Goal: Task Accomplishment & Management: Manage account settings

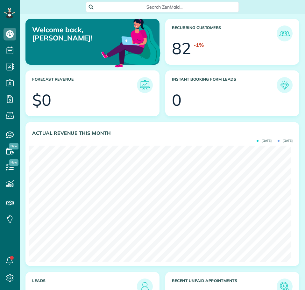
scroll to position [116, 262]
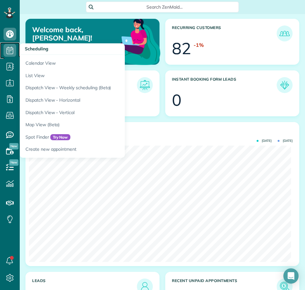
click at [9, 50] on use at bounding box center [10, 50] width 7 height 8
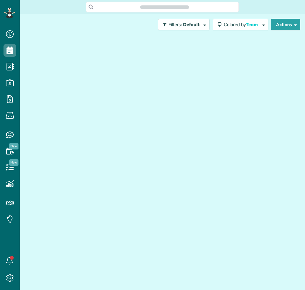
scroll to position [3, 3]
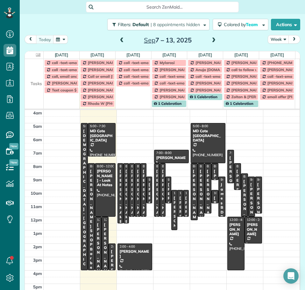
click at [279, 39] on button "Week" at bounding box center [278, 39] width 21 height 9
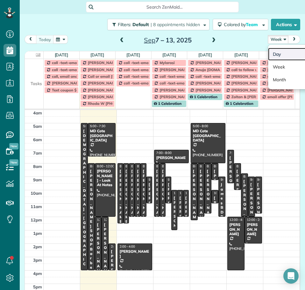
click at [271, 54] on link "Day" at bounding box center [293, 54] width 50 height 13
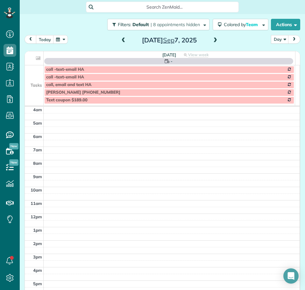
scroll to position [22, 0]
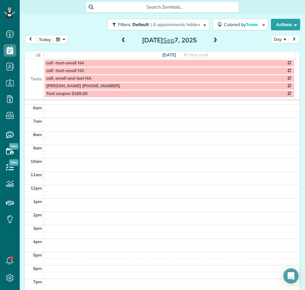
click at [213, 40] on span at bounding box center [215, 41] width 7 height 6
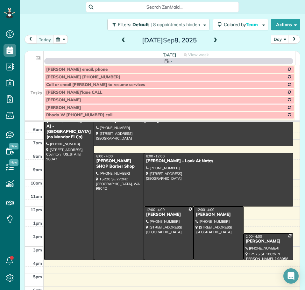
scroll to position [37, 0]
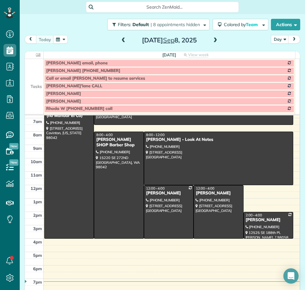
click at [216, 40] on span at bounding box center [215, 41] width 7 height 6
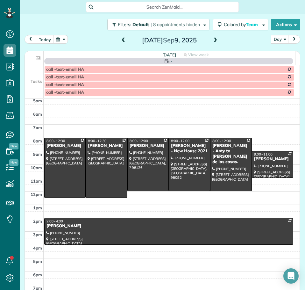
scroll to position [15, 0]
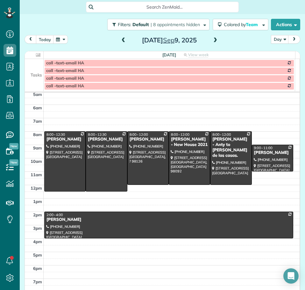
click at [36, 69] on td at bounding box center [34, 71] width 19 height 8
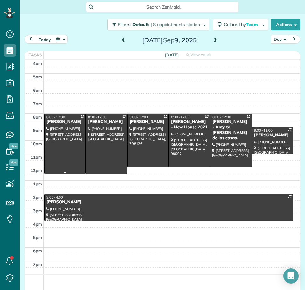
click at [56, 126] on div at bounding box center [65, 144] width 41 height 60
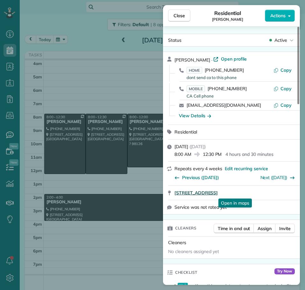
drag, startPoint x: 174, startPoint y: 193, endPoint x: 271, endPoint y: 195, distance: 97.1
click at [271, 194] on div "[STREET_ADDRESS] Open in maps Open in maps" at bounding box center [231, 193] width 137 height 14
click at [289, 86] on span "Copy" at bounding box center [286, 89] width 11 height 6
click at [195, 113] on div "View Details" at bounding box center [195, 115] width 32 height 6
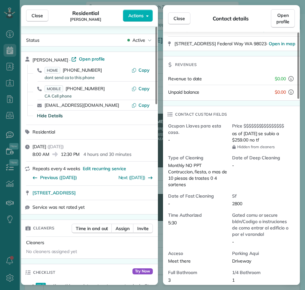
scroll to position [127, 0]
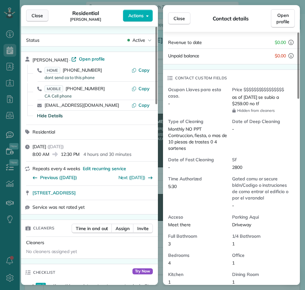
click at [41, 15] on span "Close" at bounding box center [37, 15] width 11 height 6
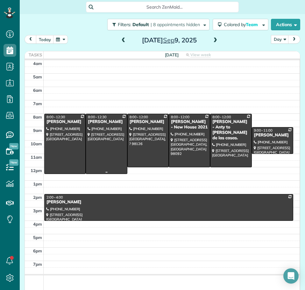
click at [96, 149] on div at bounding box center [106, 144] width 41 height 60
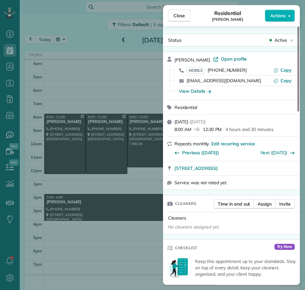
drag, startPoint x: 240, startPoint y: 21, endPoint x: 233, endPoint y: 21, distance: 7.3
click at [233, 21] on div "Residential [PERSON_NAME]" at bounding box center [227, 15] width 75 height 13
click at [244, 20] on div "Residential [PERSON_NAME]" at bounding box center [227, 15] width 75 height 13
click at [289, 69] on span "Copy" at bounding box center [286, 70] width 11 height 6
drag, startPoint x: 173, startPoint y: 170, endPoint x: 277, endPoint y: 169, distance: 104.4
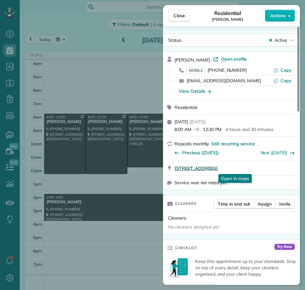
click at [277, 169] on div "[STREET_ADDRESS] Open in maps Open in maps" at bounding box center [231, 168] width 137 height 14
click at [195, 89] on div "View Details" at bounding box center [195, 91] width 32 height 6
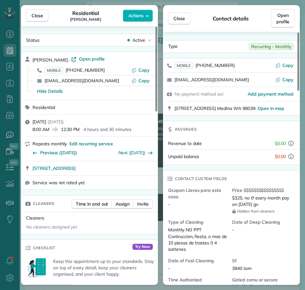
scroll to position [32, 0]
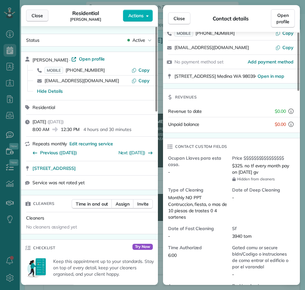
click at [42, 18] on span "Close" at bounding box center [37, 15] width 11 height 6
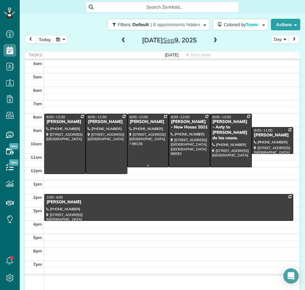
click at [140, 139] on div at bounding box center [148, 140] width 41 height 53
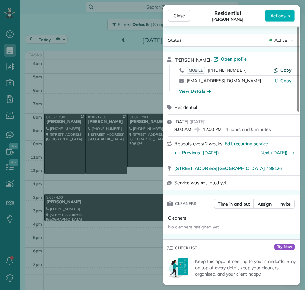
click at [285, 69] on span "Copy" at bounding box center [286, 70] width 11 height 6
drag, startPoint x: 173, startPoint y: 168, endPoint x: 258, endPoint y: 168, distance: 85.0
click at [258, 168] on div "[STREET_ADDRESS][GEOGRAPHIC_DATA] ? 98126 Open in maps Open in maps" at bounding box center [231, 168] width 137 height 14
click at [204, 90] on div "View Details" at bounding box center [195, 91] width 32 height 6
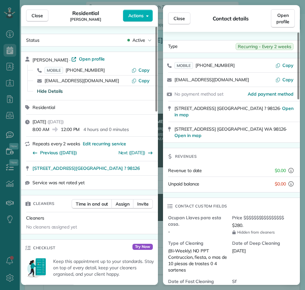
scroll to position [64, 0]
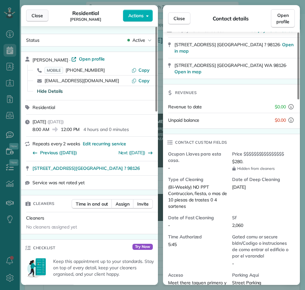
click at [36, 13] on span "Close" at bounding box center [37, 15] width 11 height 6
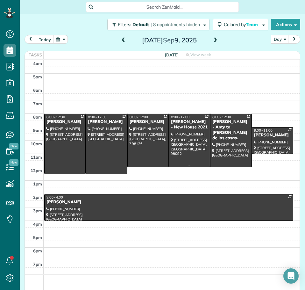
click at [190, 141] on div at bounding box center [189, 140] width 41 height 53
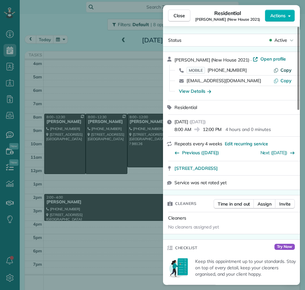
click at [280, 69] on button "Copy" at bounding box center [283, 70] width 18 height 6
drag, startPoint x: 173, startPoint y: 170, endPoint x: 288, endPoint y: 171, distance: 115.0
click at [288, 171] on div "[STREET_ADDRESS] Open in maps Open in maps" at bounding box center [231, 168] width 137 height 14
click at [198, 91] on div "View Details" at bounding box center [195, 91] width 32 height 6
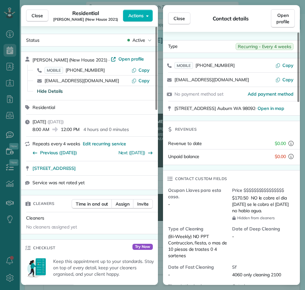
scroll to position [65, 0]
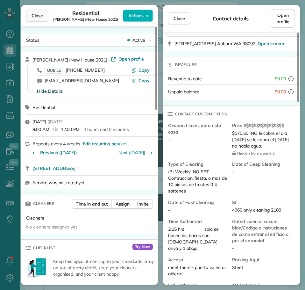
click at [34, 19] on button "Close" at bounding box center [37, 16] width 22 height 12
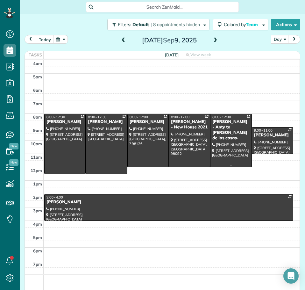
click at [220, 134] on div "[PERSON_NAME] - Anty to [PERSON_NAME] de las casas." at bounding box center [231, 130] width 38 height 22
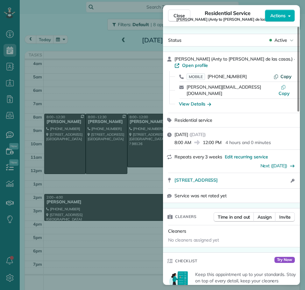
click at [284, 74] on span "Copy" at bounding box center [286, 77] width 11 height 6
drag, startPoint x: 173, startPoint y: 169, endPoint x: 279, endPoint y: 169, distance: 105.7
click at [279, 173] on div "[STREET_ADDRESS] Open in maps Open in maps Open access information" at bounding box center [231, 180] width 137 height 15
click at [195, 101] on div "View Details" at bounding box center [195, 104] width 32 height 6
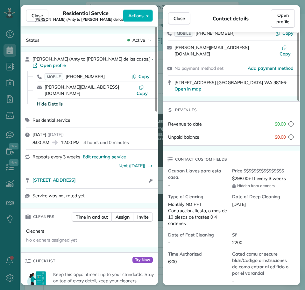
scroll to position [65, 0]
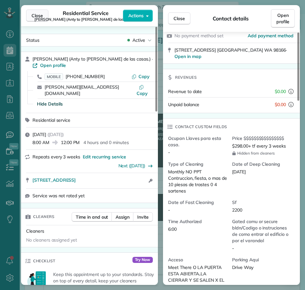
click at [40, 14] on span "Close" at bounding box center [37, 15] width 11 height 6
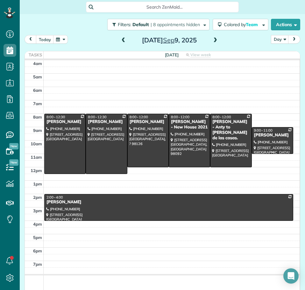
click at [270, 140] on div at bounding box center [272, 140] width 41 height 26
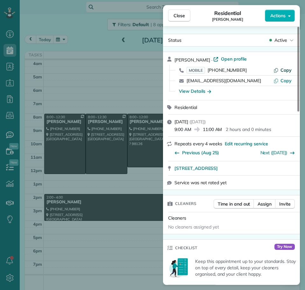
click at [282, 69] on span "Copy" at bounding box center [286, 70] width 11 height 6
drag, startPoint x: 171, startPoint y: 171, endPoint x: 272, endPoint y: 168, distance: 101.3
click at [272, 168] on div "[STREET_ADDRESS] Open in maps Open in maps" at bounding box center [231, 168] width 137 height 14
click at [201, 89] on div "View Details" at bounding box center [195, 91] width 32 height 6
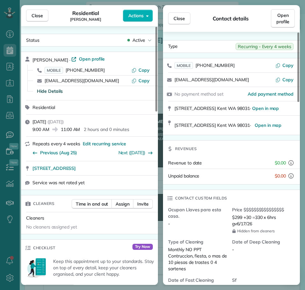
scroll to position [32, 0]
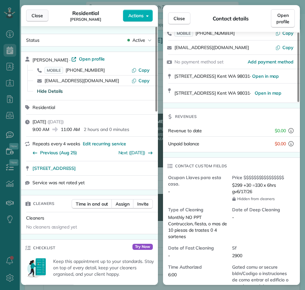
click at [42, 17] on span "Close" at bounding box center [37, 15] width 11 height 6
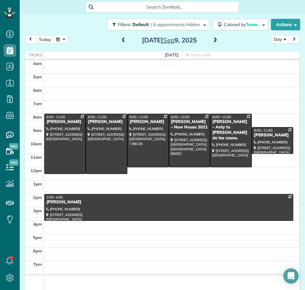
click at [270, 163] on div "4am 5am 6am 7am 8am 9am 10am 11am 12pm 1pm 2pm 3pm 4pm 5pm 6pm 7pm 8:00 - 12:30…" at bounding box center [162, 179] width 275 height 238
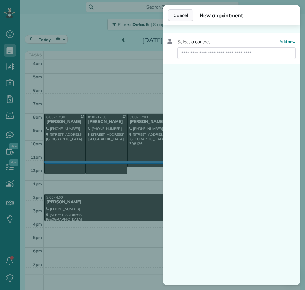
click at [181, 11] on button "Cancel" at bounding box center [180, 15] width 25 height 12
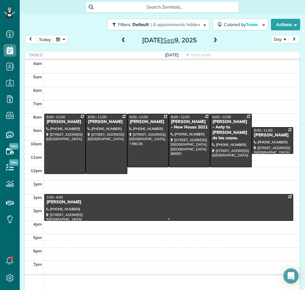
click at [65, 209] on div at bounding box center [169, 207] width 248 height 26
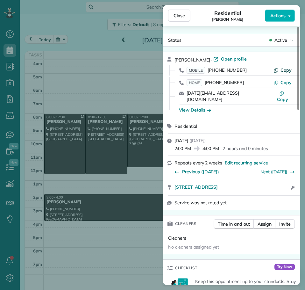
click at [286, 70] on span "Copy" at bounding box center [286, 70] width 11 height 6
drag, startPoint x: 173, startPoint y: 181, endPoint x: 255, endPoint y: 181, distance: 81.5
click at [255, 181] on div "[STREET_ADDRESS] Open in maps Open in maps Open access information" at bounding box center [231, 187] width 137 height 15
click at [193, 107] on div "View Details" at bounding box center [195, 110] width 32 height 6
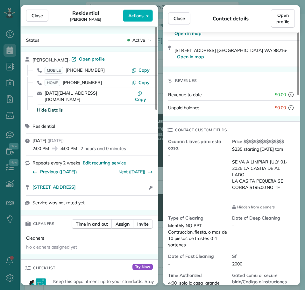
scroll to position [159, 0]
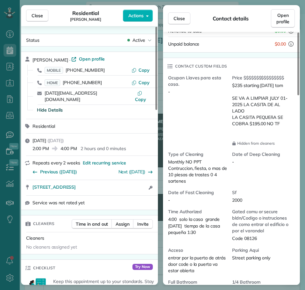
click at [190, 18] on div "Contact details" at bounding box center [230, 19] width 81 height 8
click at [184, 19] on span "Close" at bounding box center [179, 18] width 11 height 6
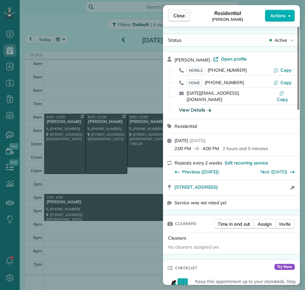
click at [172, 13] on button "Close" at bounding box center [179, 16] width 22 height 12
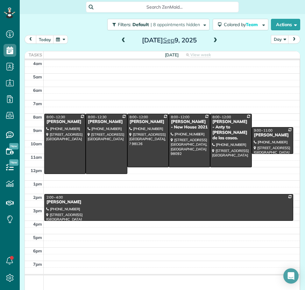
click at [214, 41] on span at bounding box center [215, 41] width 7 height 6
